Goal: Book appointment/travel/reservation

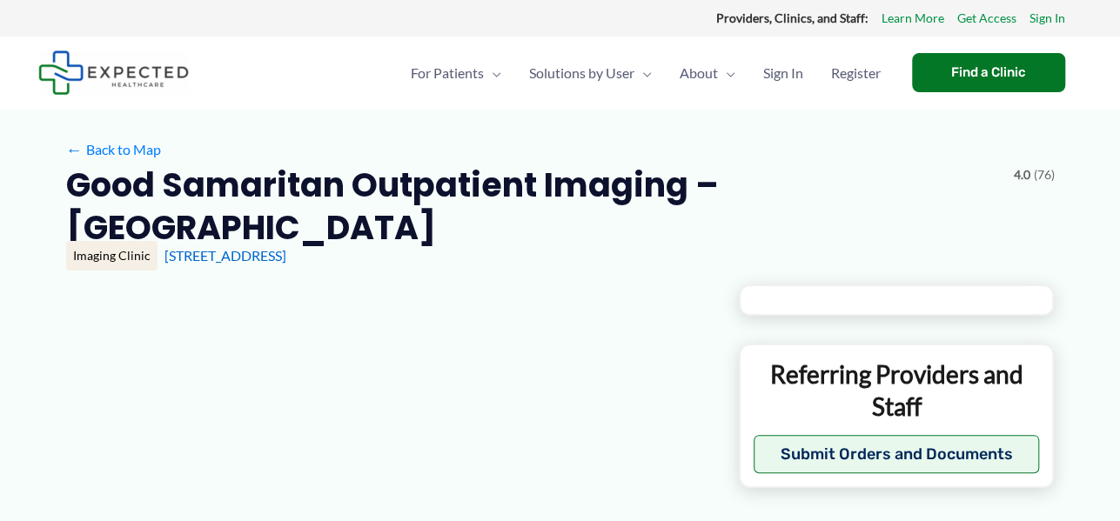
type input "**********"
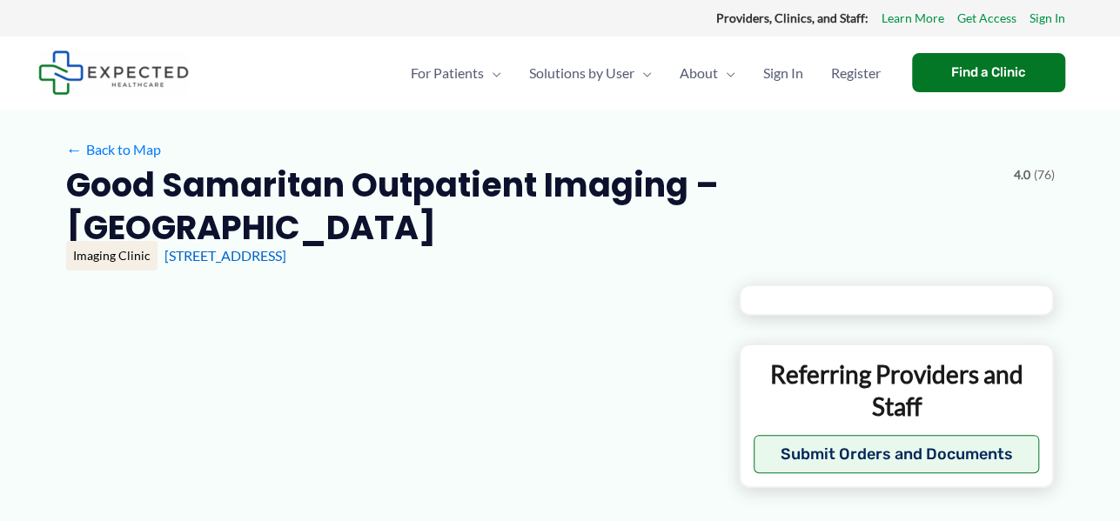
type input "**********"
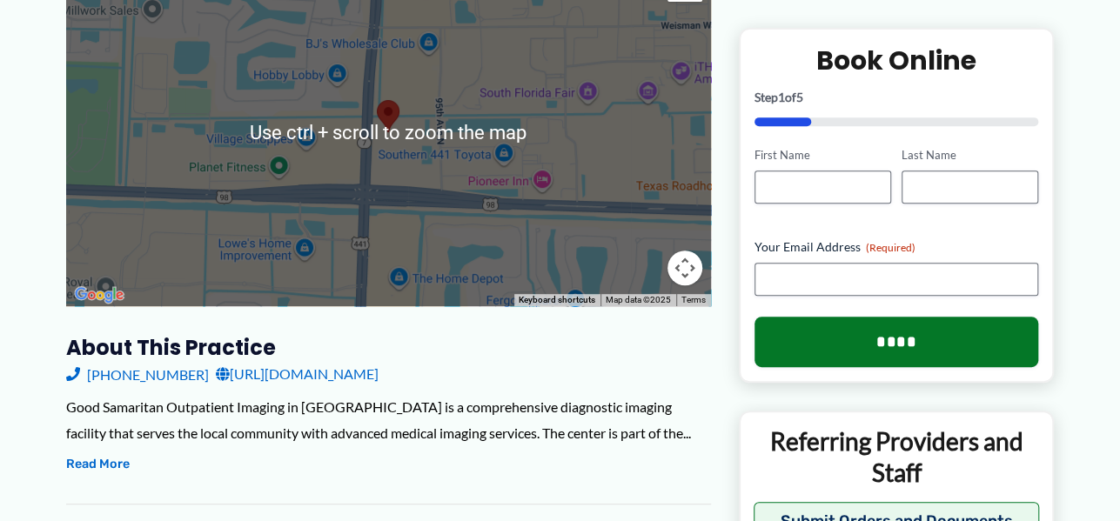
scroll to position [435, 0]
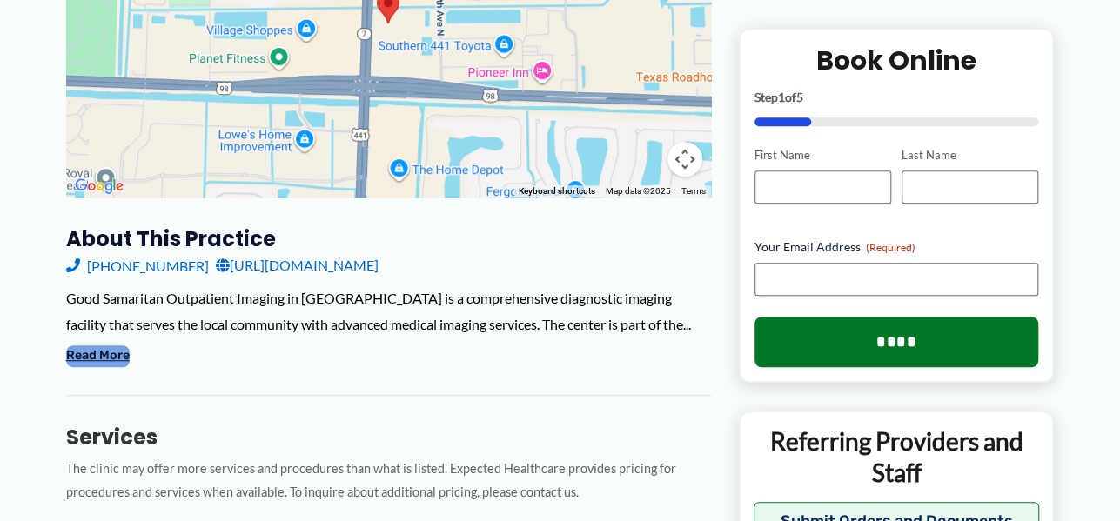
click at [117, 357] on button "Read More" at bounding box center [98, 356] width 64 height 21
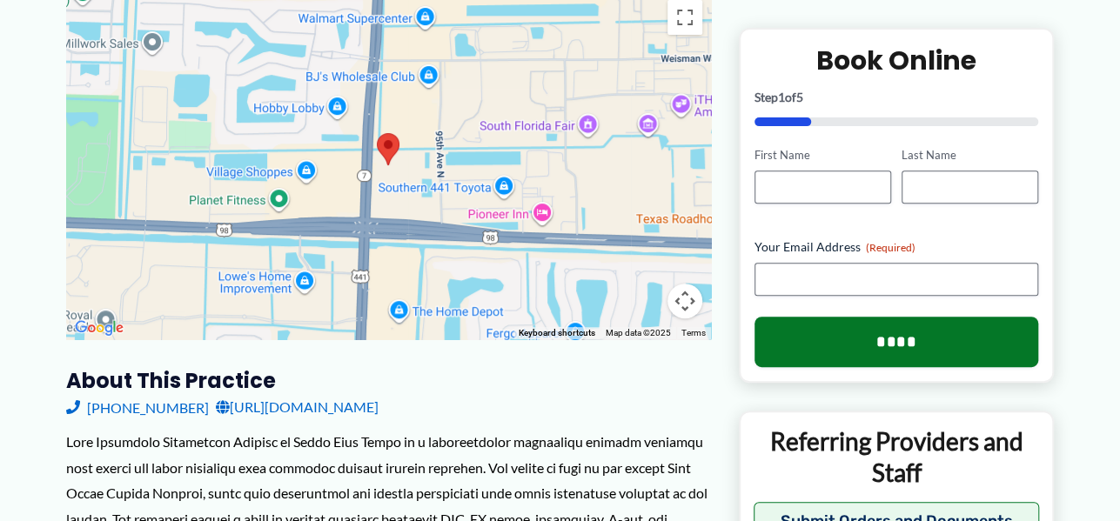
scroll to position [411, 0]
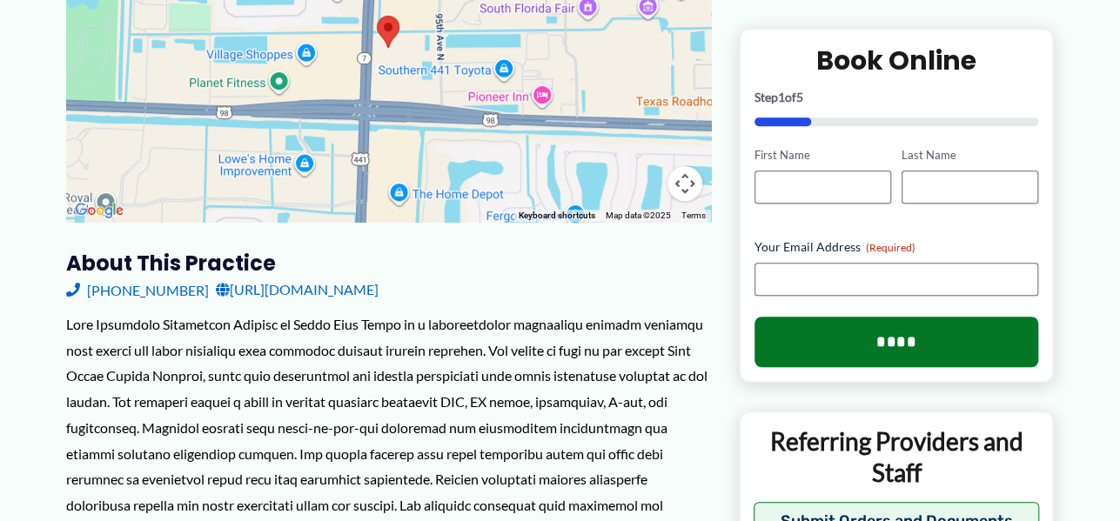
click at [379, 286] on link "[URL][DOMAIN_NAME]" at bounding box center [297, 290] width 163 height 26
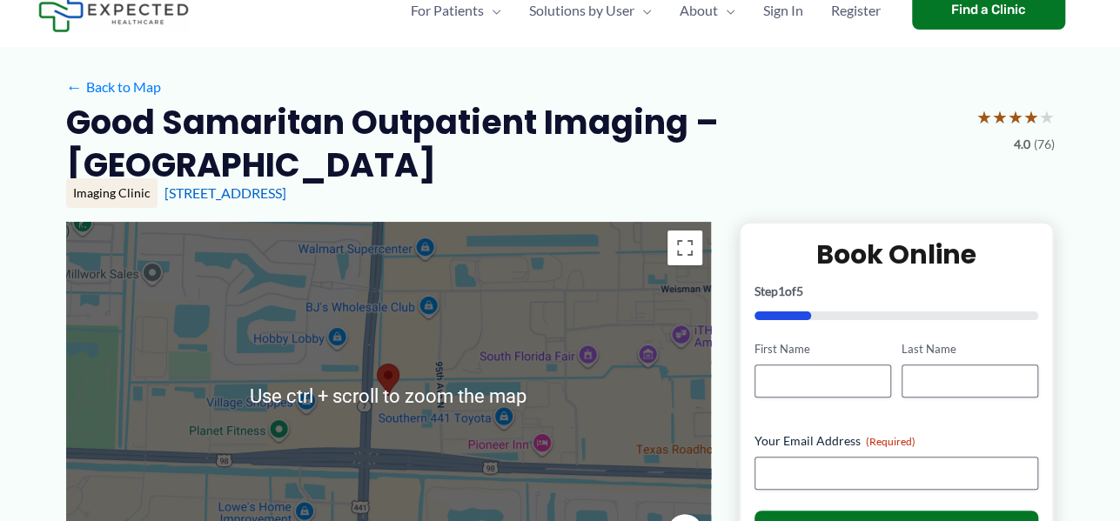
scroll to position [0, 0]
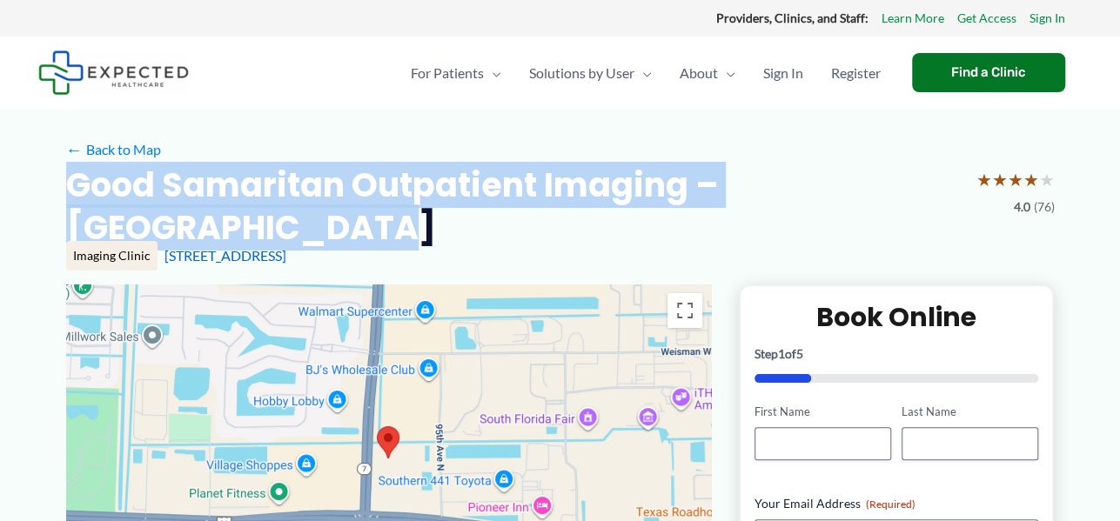
drag, startPoint x: 65, startPoint y: 168, endPoint x: 856, endPoint y: 208, distance: 791.3
click at [856, 208] on h2 "Good Samaritan Outpatient Imaging – [GEOGRAPHIC_DATA]" at bounding box center [514, 207] width 897 height 86
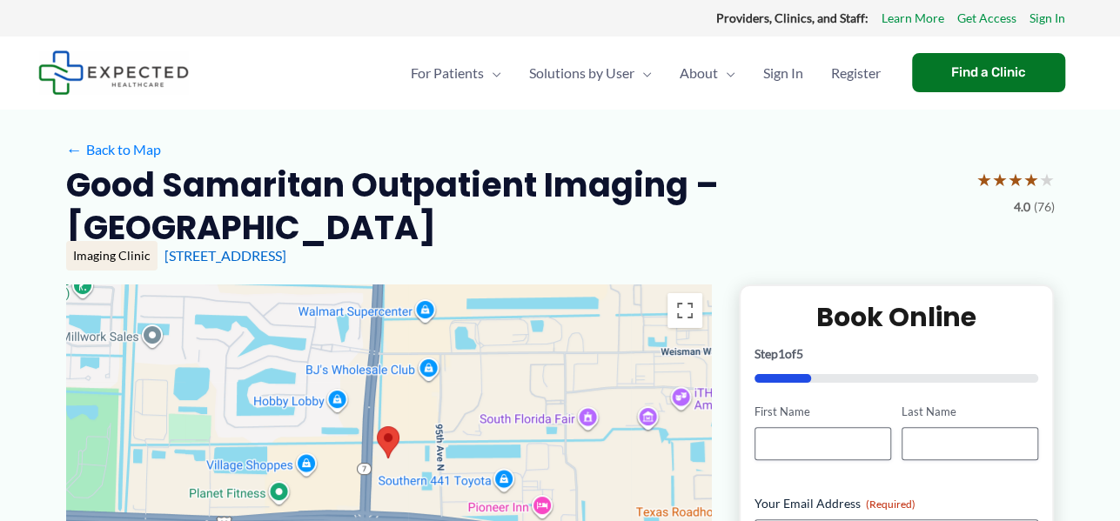
click at [410, 249] on div "[STREET_ADDRESS]" at bounding box center [610, 255] width 890 height 19
click at [165, 257] on link "[STREET_ADDRESS]" at bounding box center [226, 255] width 122 height 17
